Goal: Task Accomplishment & Management: Manage account settings

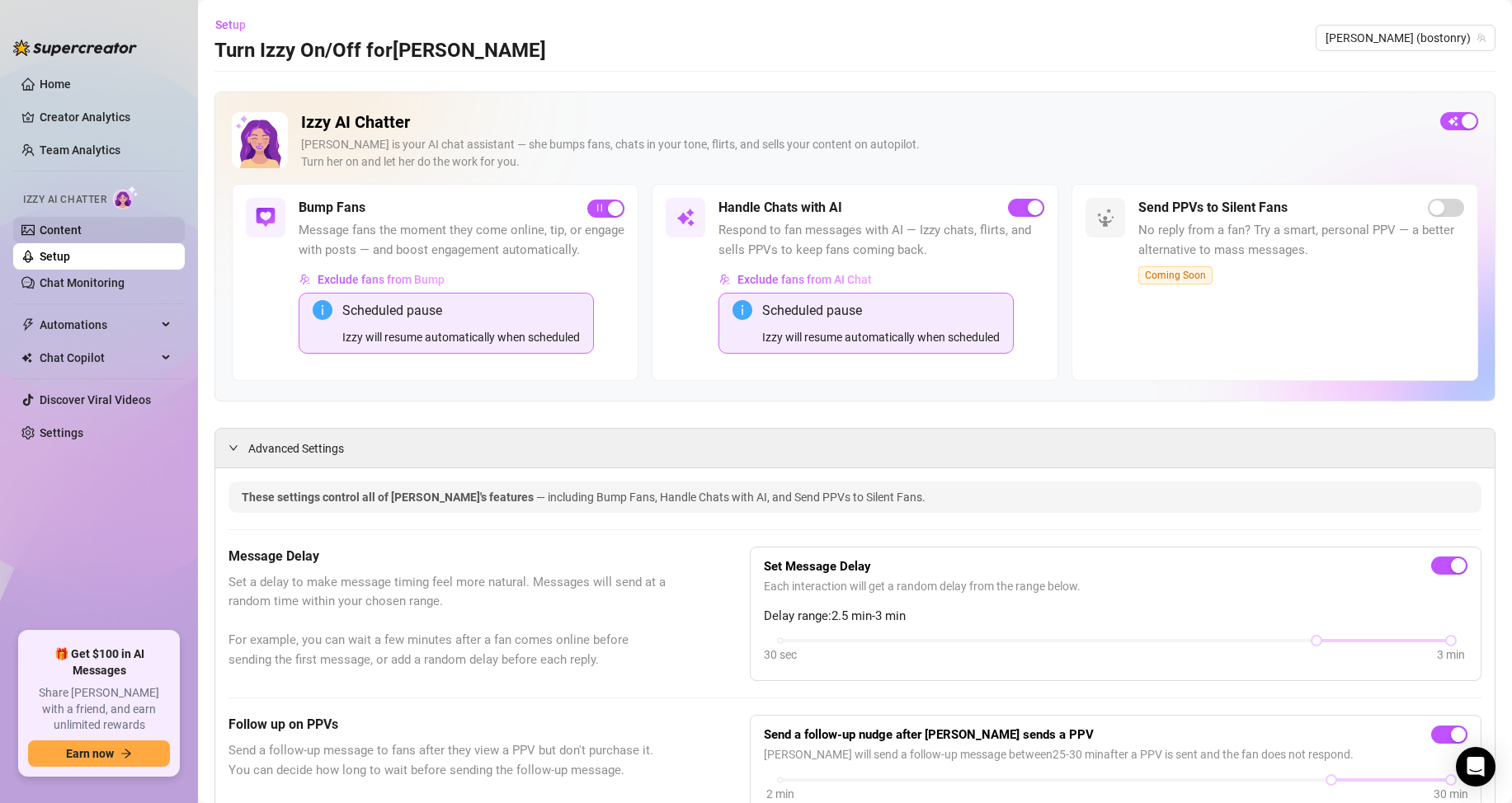
scroll to position [1319, 0]
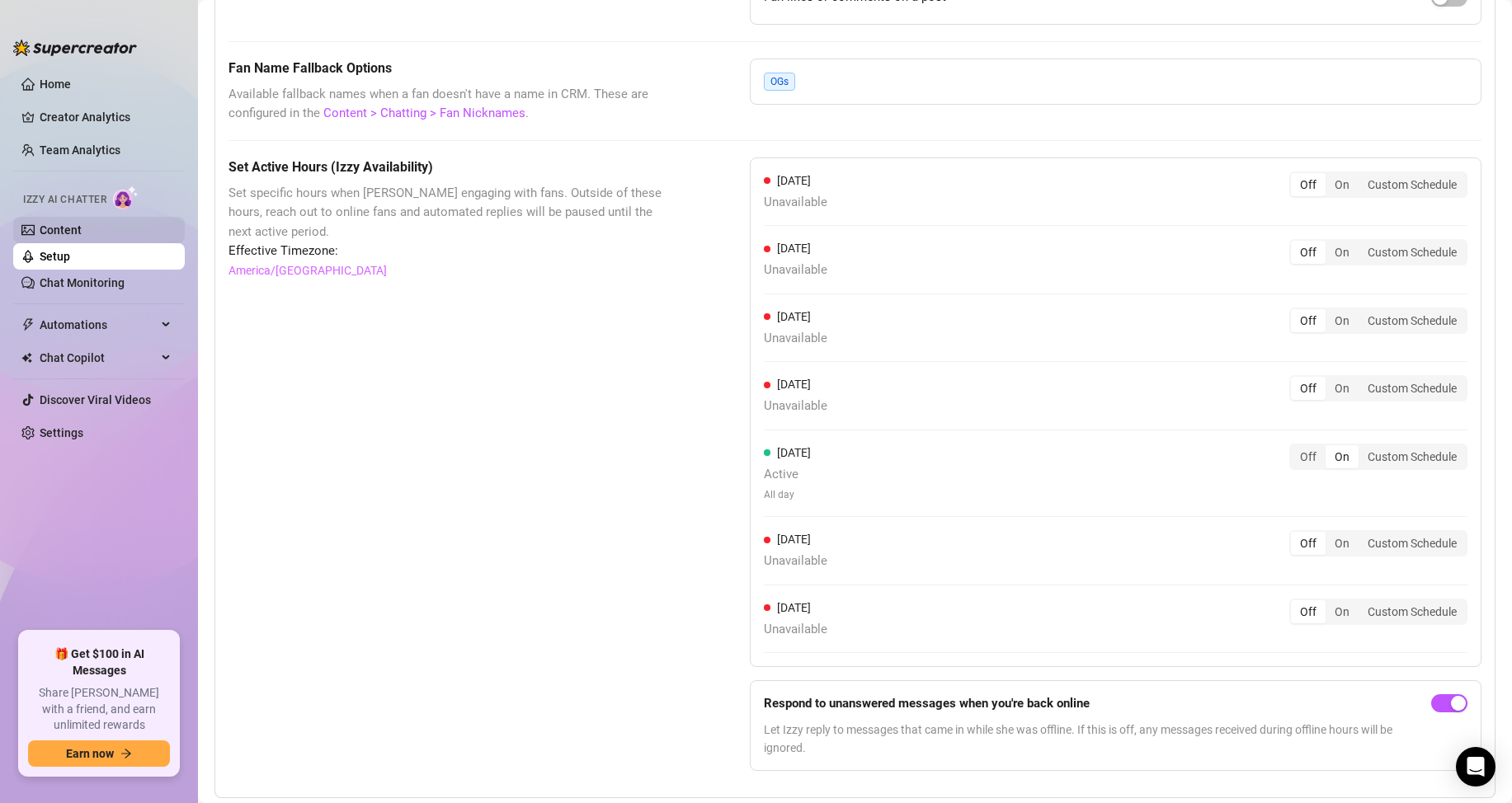
click at [66, 225] on link "Content" at bounding box center [60, 231] width 42 height 13
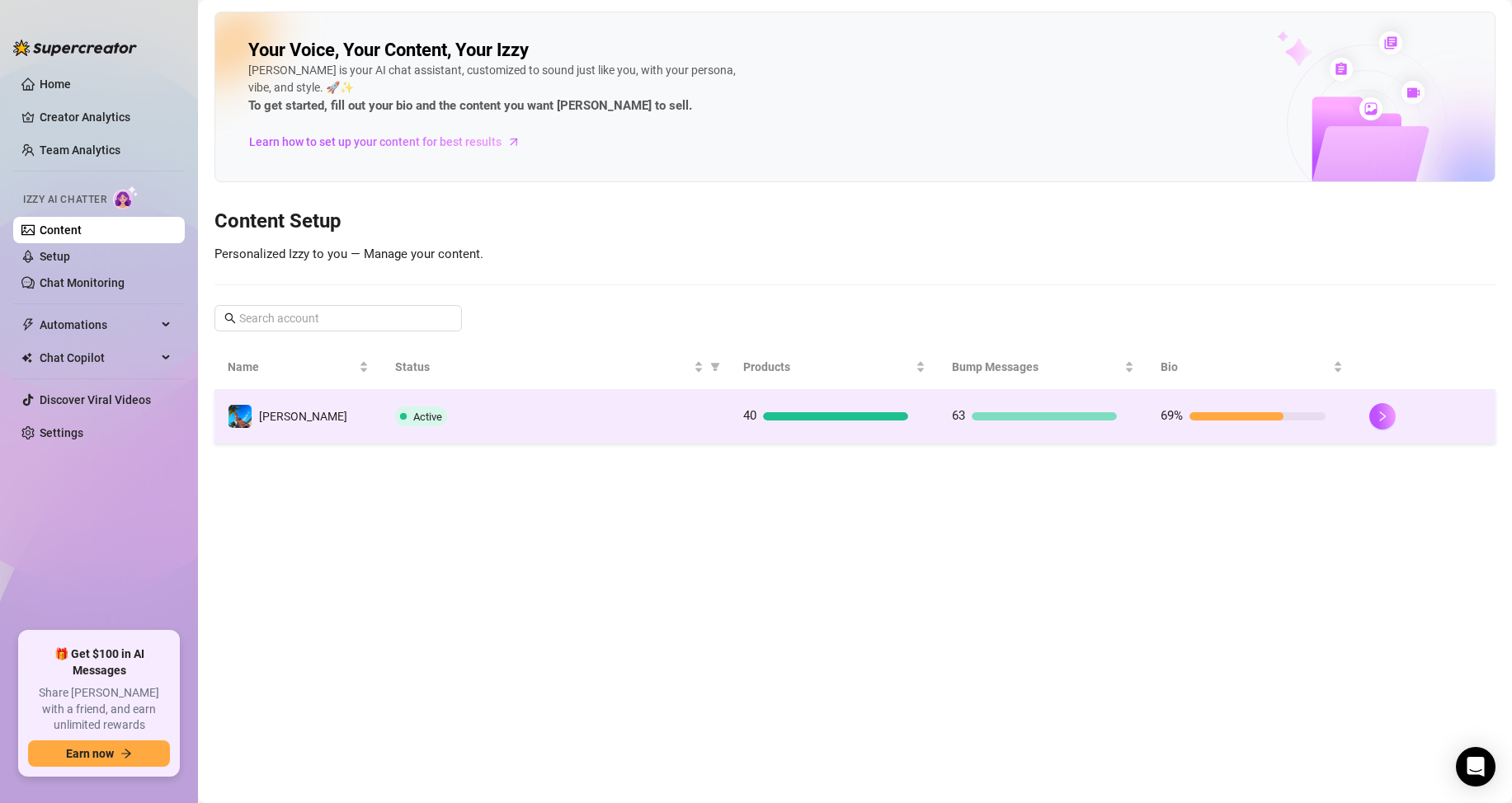
click at [477, 419] on div "Active" at bounding box center [556, 417] width 322 height 20
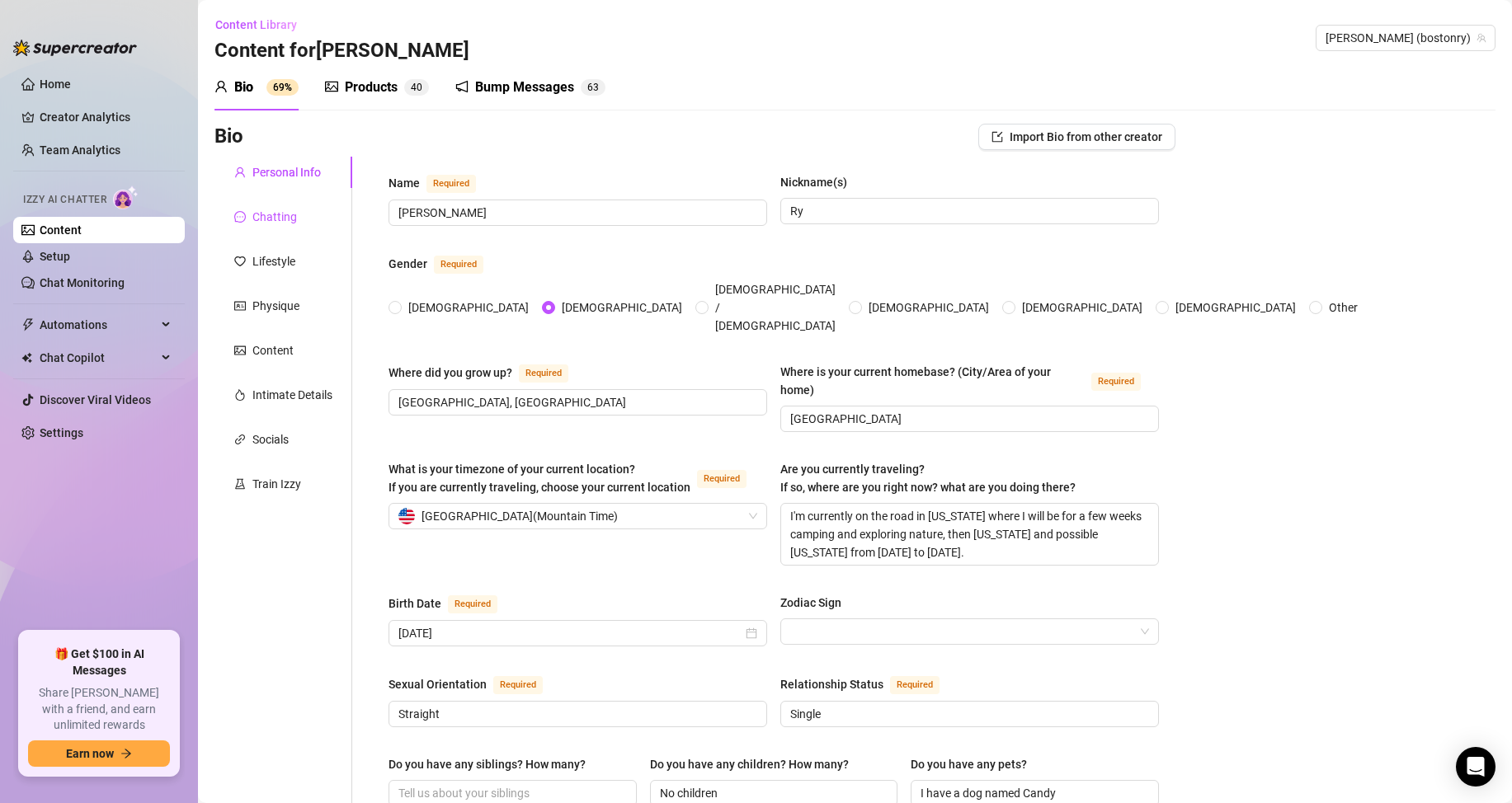
click at [272, 225] on div "Chatting" at bounding box center [274, 217] width 44 height 18
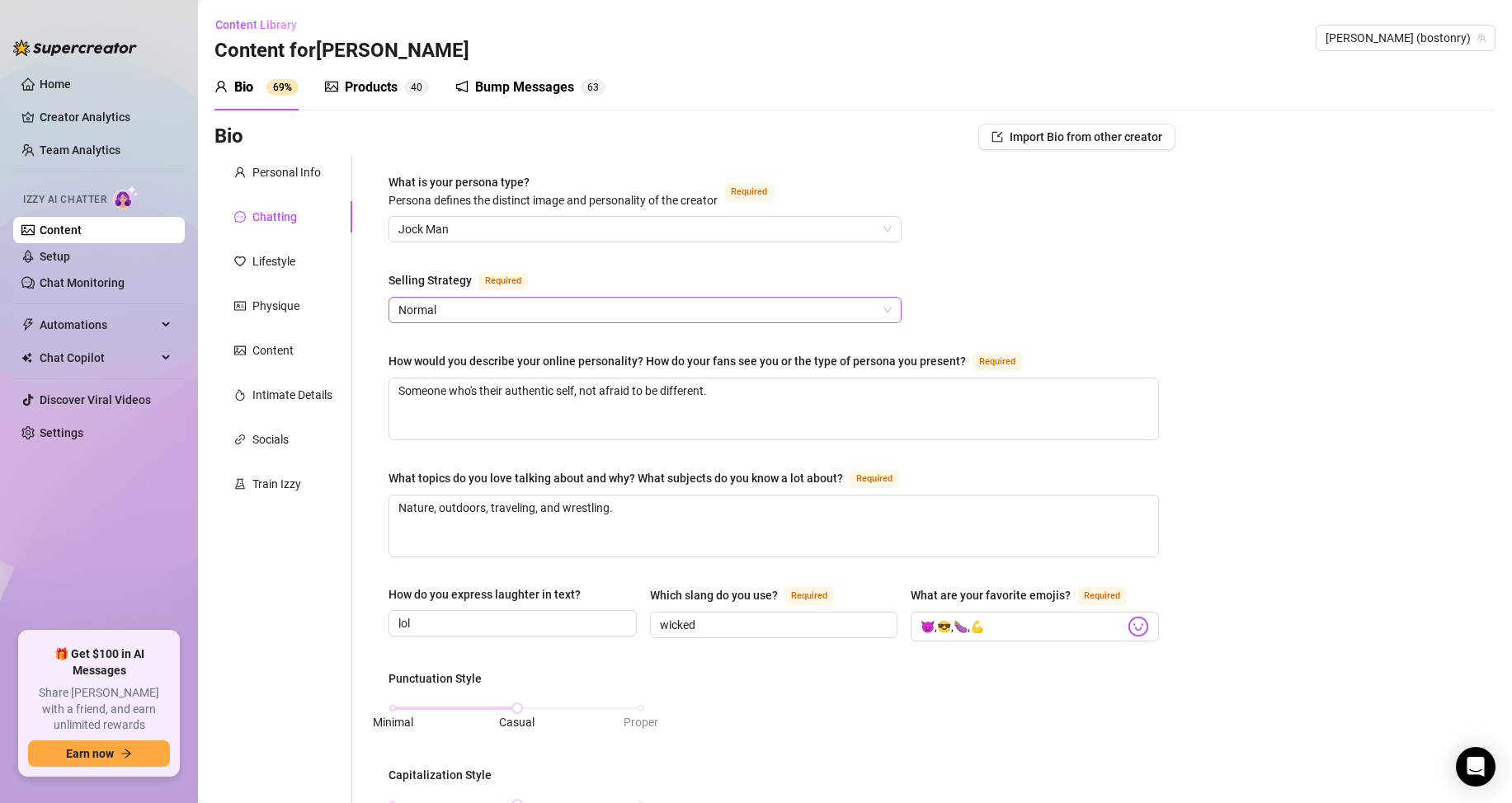
click at [506, 309] on span "Normal" at bounding box center [645, 310] width 493 height 25
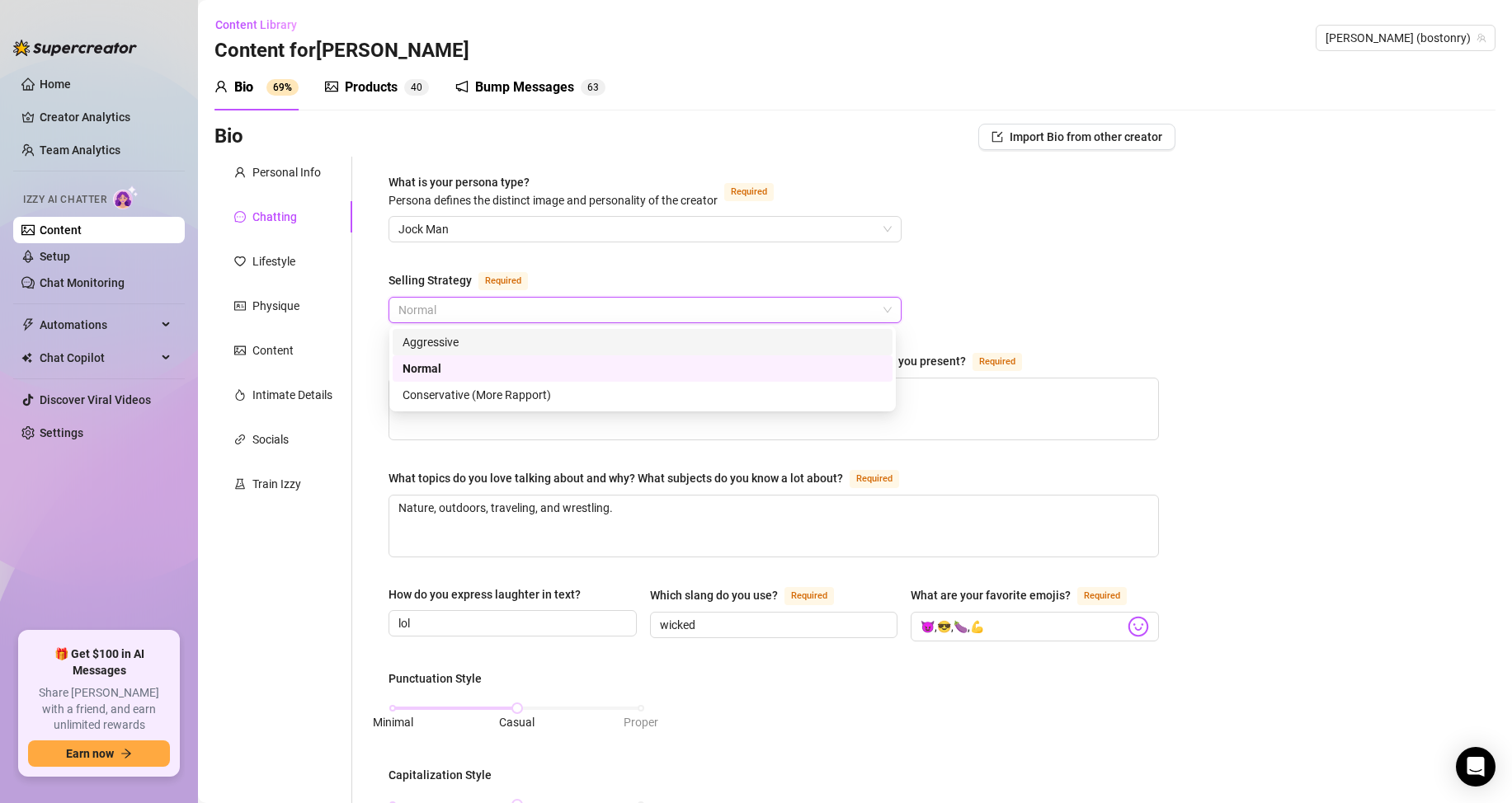
click at [477, 345] on div "Aggressive" at bounding box center [642, 343] width 480 height 18
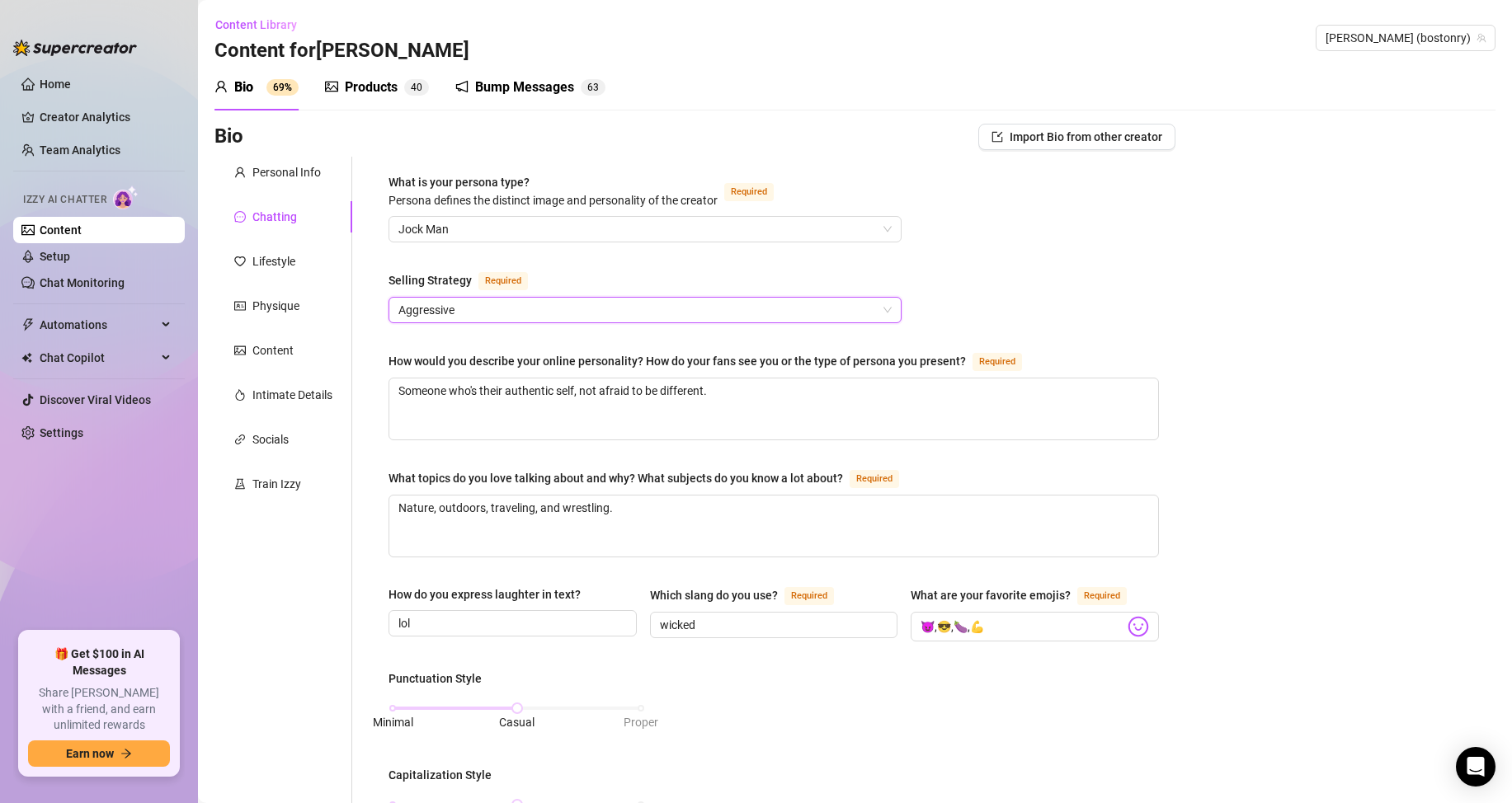
click at [1161, 299] on div "What is your persona type? [PERSON_NAME] defines the distinct image and persona…" at bounding box center [774, 772] width 803 height 1231
click at [71, 86] on link "Home" at bounding box center [54, 84] width 31 height 13
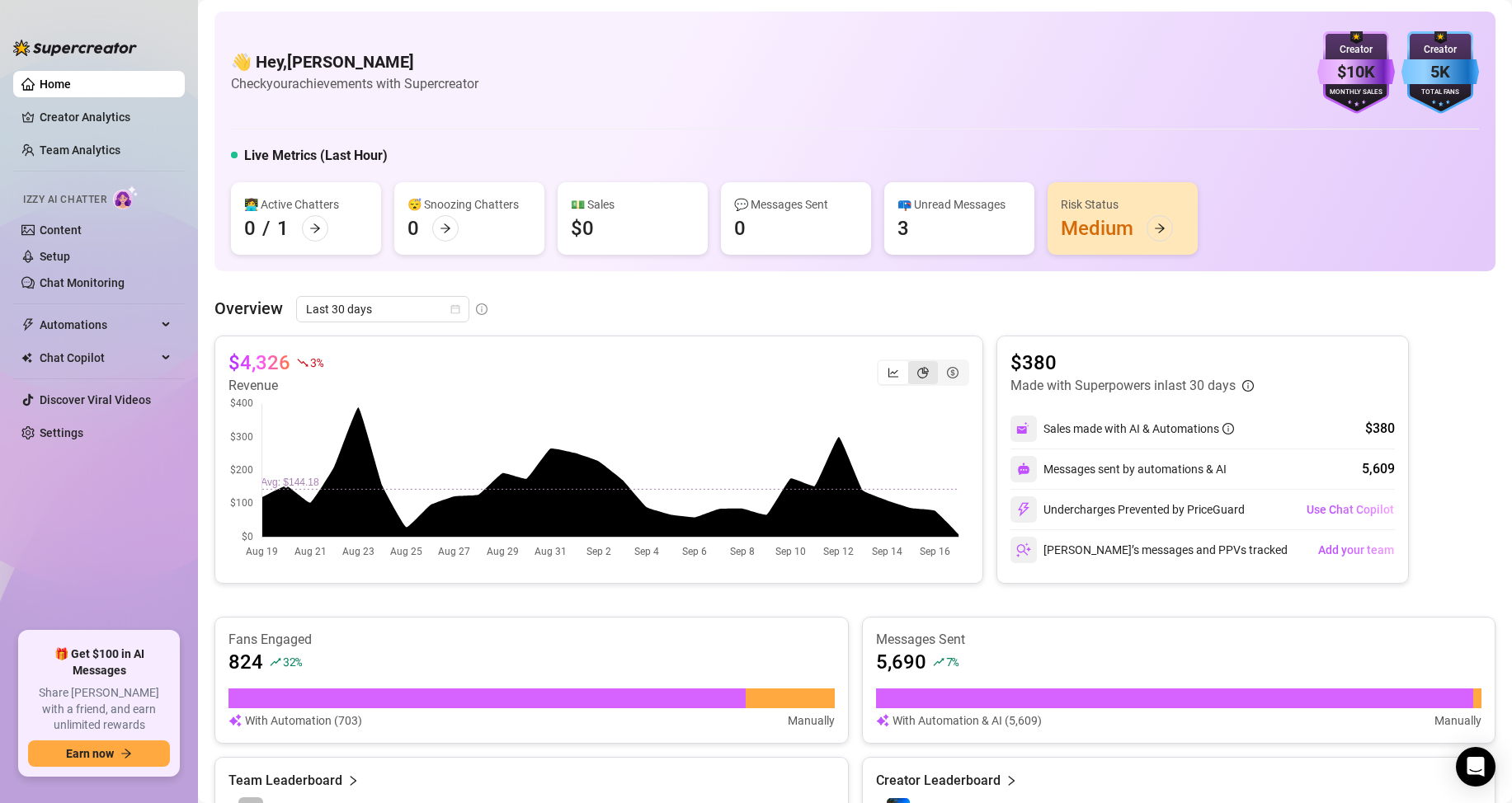
click at [917, 377] on icon "pie-chart" at bounding box center [923, 373] width 12 height 12
click at [912, 364] on input "segmented control" at bounding box center [912, 364] width 0 height 0
